Goal: Task Accomplishment & Management: Manage account settings

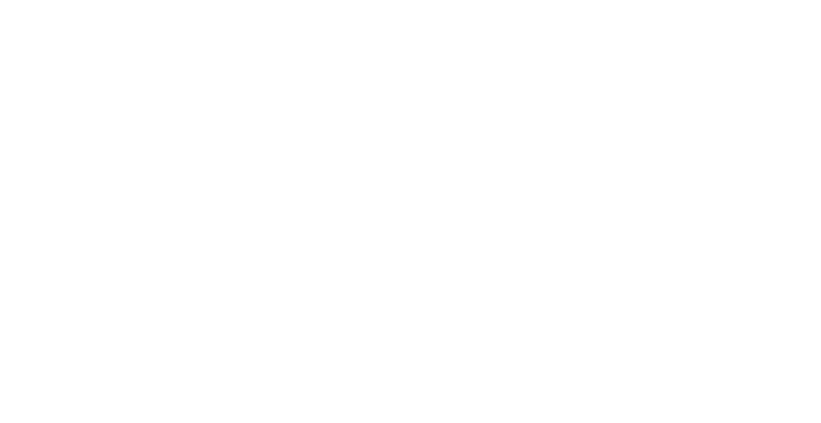
click at [7, 4] on div at bounding box center [410, 211] width 821 height 423
drag, startPoint x: 7, startPoint y: 0, endPoint x: 178, endPoint y: 64, distance: 182.6
click at [191, 81] on div at bounding box center [410, 211] width 821 height 423
click at [447, 109] on div at bounding box center [410, 211] width 821 height 423
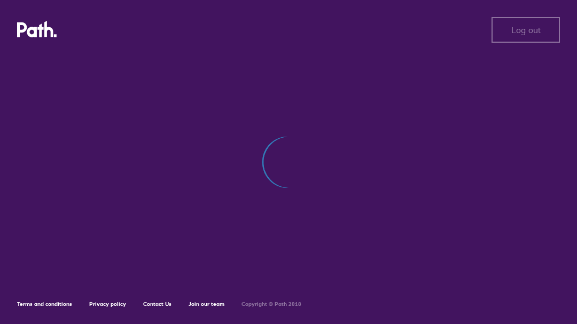
click at [209, 59] on div at bounding box center [288, 168] width 543 height 227
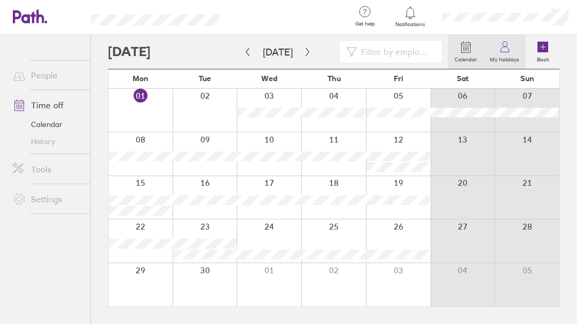
click at [498, 62] on label "My holidays" at bounding box center [505, 58] width 42 height 10
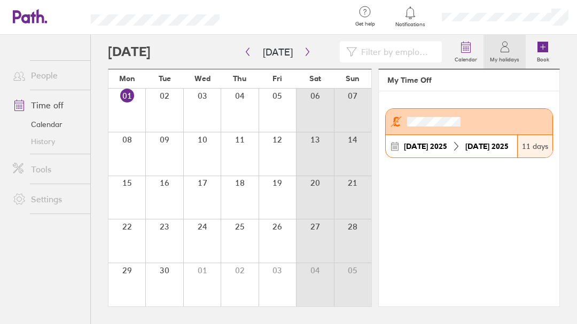
click at [49, 101] on link "Time off" at bounding box center [47, 105] width 86 height 21
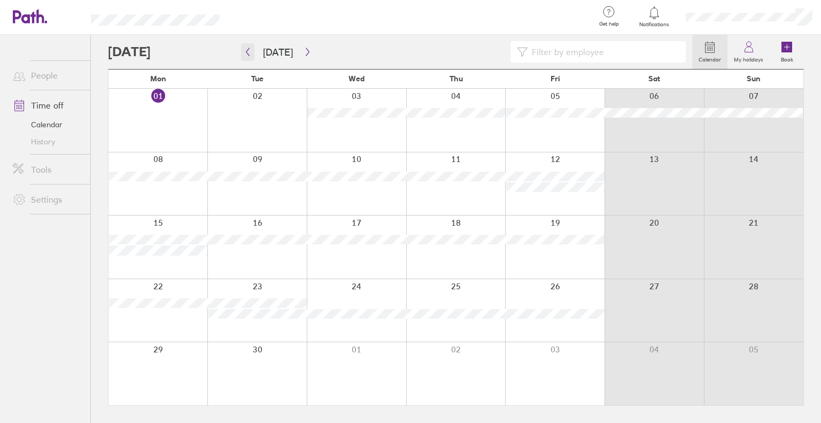
click at [252, 54] on button "button" at bounding box center [247, 52] width 13 height 18
